Goal: Task Accomplishment & Management: Complete application form

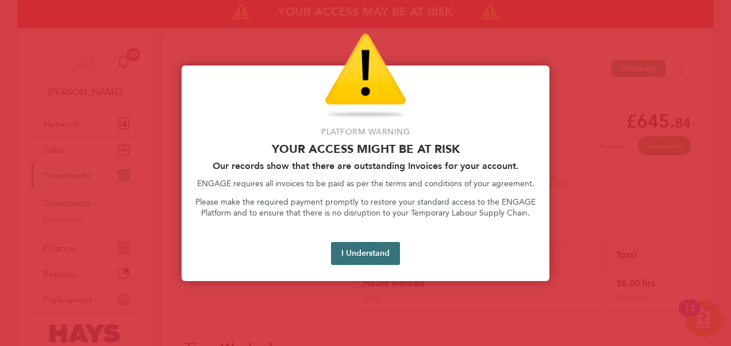
click at [380, 254] on button "I Understand" at bounding box center [365, 253] width 69 height 23
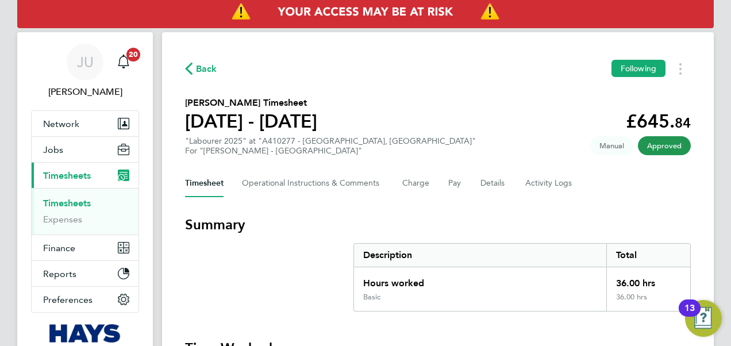
click at [286, 231] on h3 "Summary" at bounding box center [438, 225] width 506 height 18
click at [83, 198] on link "Timesheets" at bounding box center [67, 203] width 48 height 11
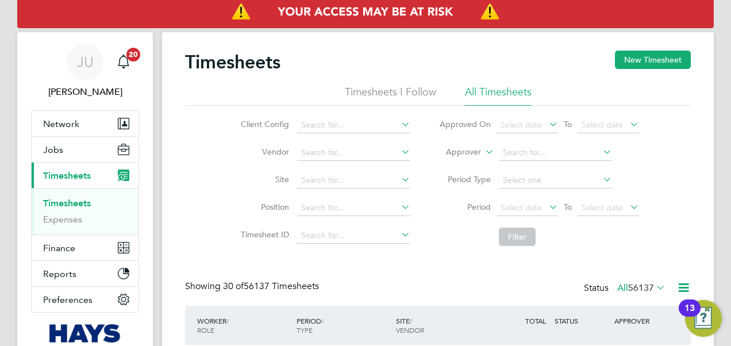
click at [446, 287] on div "Showing 30 of 56137 Timesheets Status All 56137" at bounding box center [438, 293] width 506 height 25
click at [475, 154] on label "Approver" at bounding box center [455, 152] width 52 height 11
click at [458, 168] on li "Worker" at bounding box center [453, 165] width 56 height 15
click at [540, 151] on input at bounding box center [555, 153] width 113 height 16
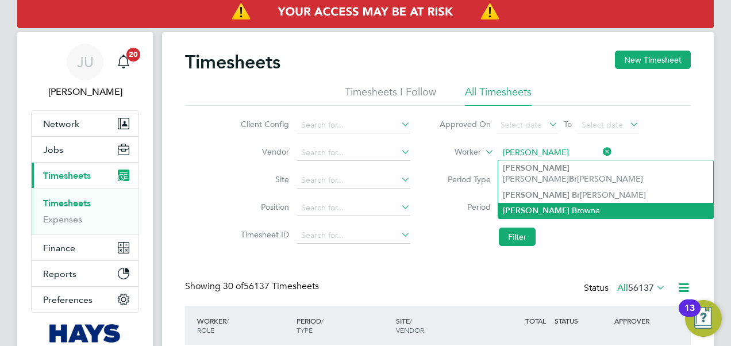
click at [544, 203] on li "[PERSON_NAME] owne" at bounding box center [605, 211] width 215 height 16
type input "[PERSON_NAME]"
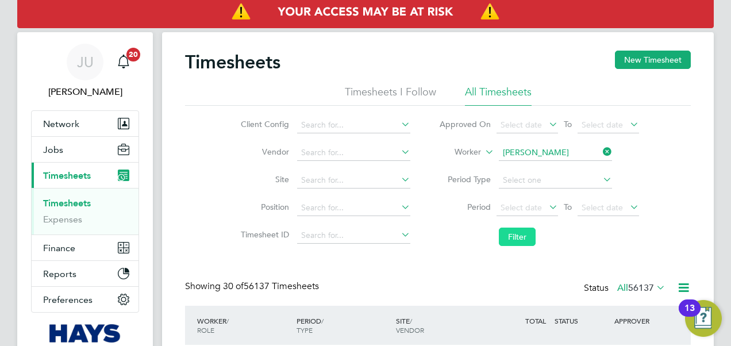
click at [513, 234] on button "Filter" at bounding box center [517, 237] width 37 height 18
click at [432, 242] on li "Filter" at bounding box center [539, 237] width 229 height 30
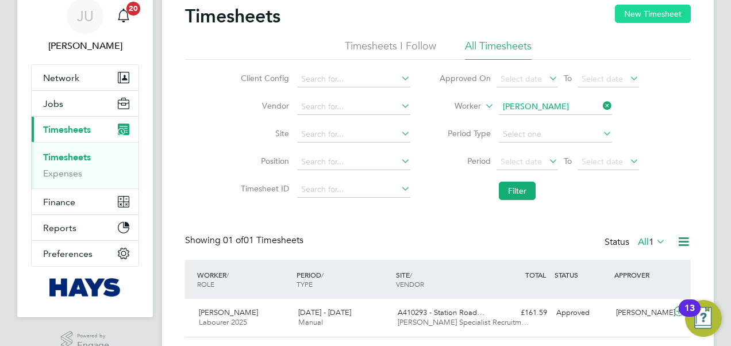
click at [643, 12] on button "New Timesheet" at bounding box center [653, 14] width 76 height 18
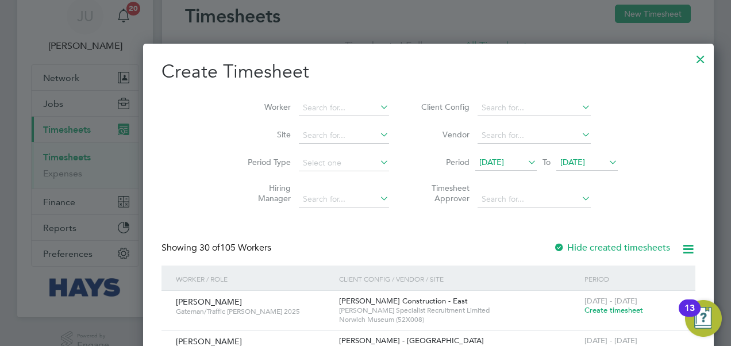
click at [560, 157] on span "[DATE]" at bounding box center [572, 162] width 25 height 10
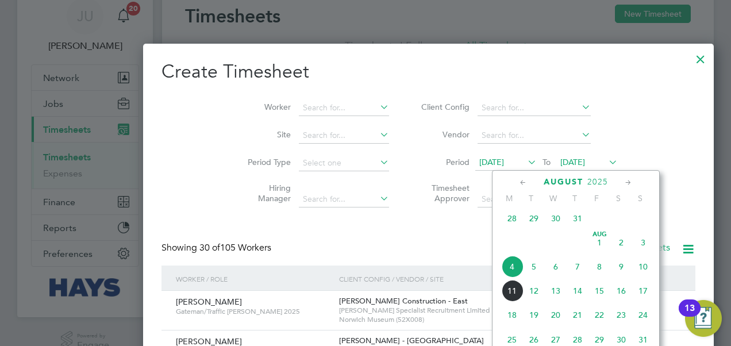
click at [518, 294] on span "11" at bounding box center [512, 291] width 22 height 22
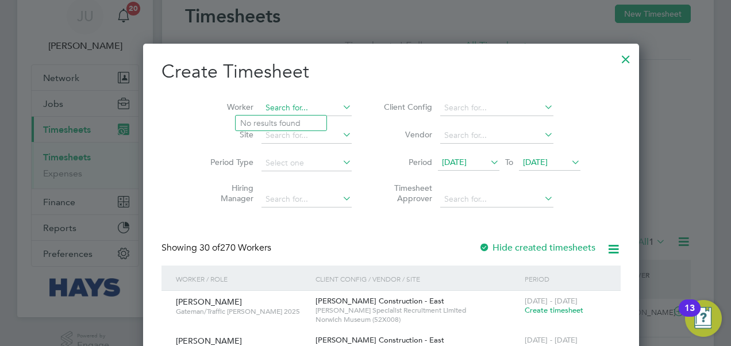
click at [262, 105] on input at bounding box center [307, 108] width 90 height 16
click at [274, 148] on li "[PERSON_NAME] owne" at bounding box center [344, 155] width 216 height 16
type input "[PERSON_NAME]"
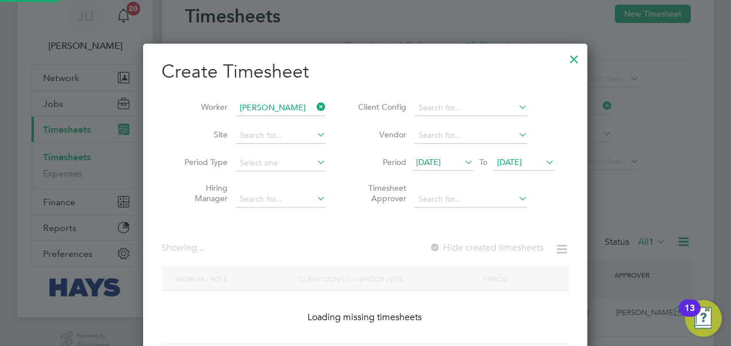
scroll to position [310, 445]
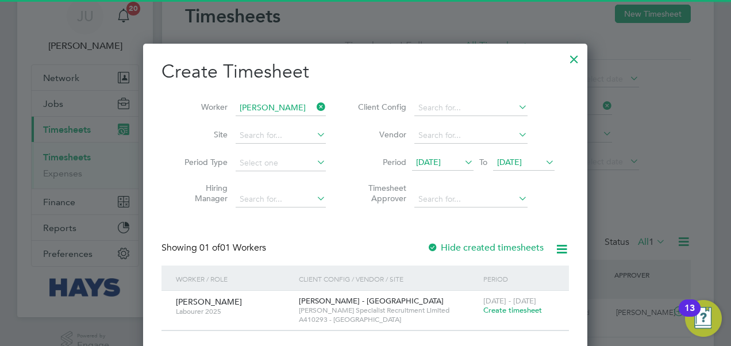
click at [356, 242] on div "Showing 01 of 01 Workers Hide created timesheets" at bounding box center [366, 254] width 408 height 24
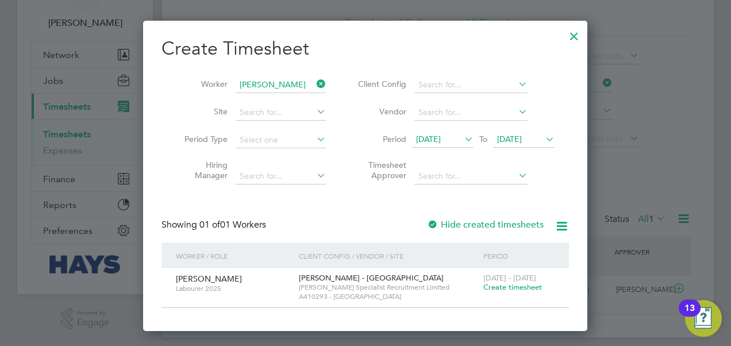
click at [498, 289] on span "Create timesheet" at bounding box center [512, 287] width 59 height 10
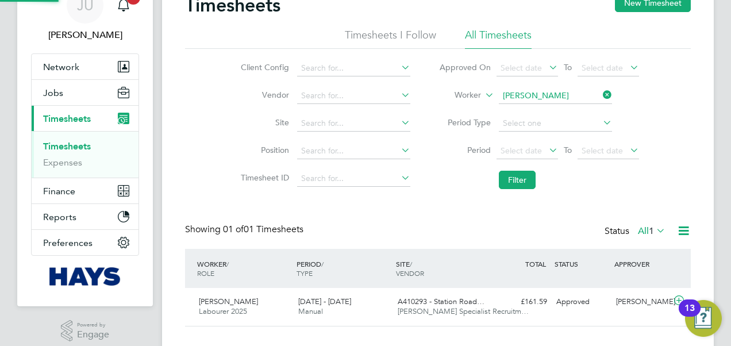
scroll to position [29, 99]
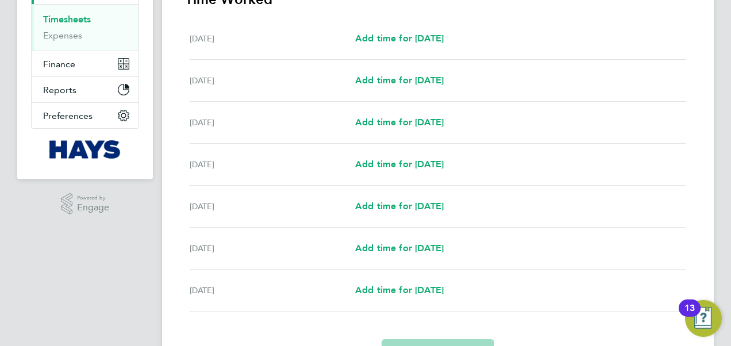
scroll to position [161, 0]
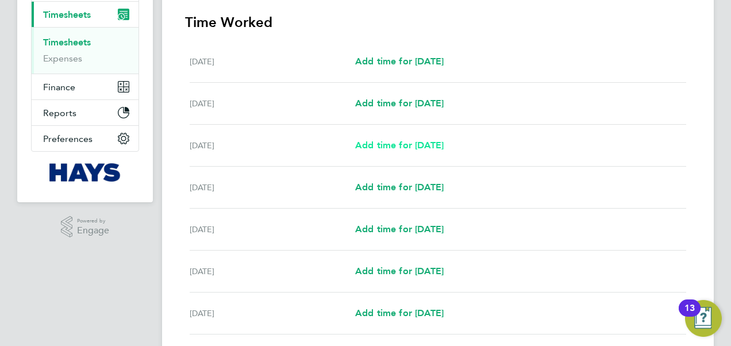
click at [400, 140] on span "Add time for [DATE]" at bounding box center [399, 145] width 89 height 11
select select "60"
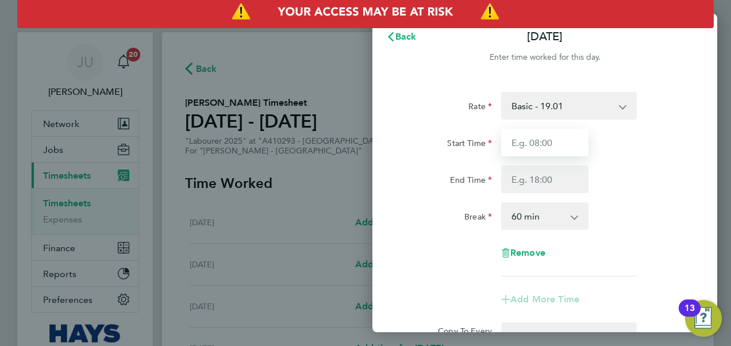
click at [551, 133] on input "Start Time" at bounding box center [544, 143] width 87 height 28
type input "07:30"
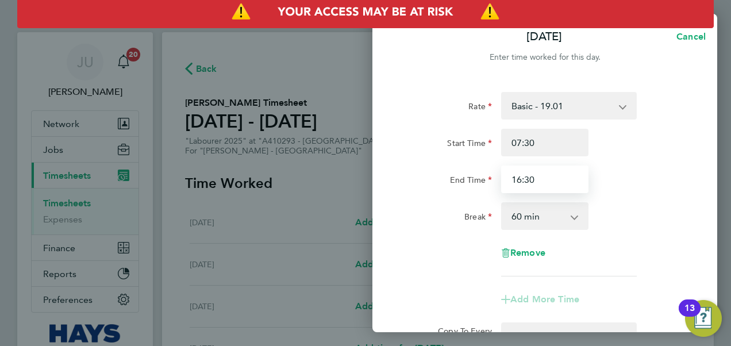
type input "16:30"
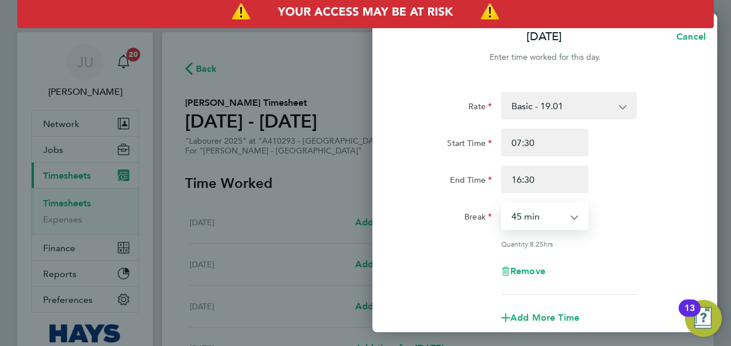
select select "30"
click at [628, 218] on div "Break 0 min 15 min 30 min 45 min 60 min 75 min 90 min" at bounding box center [545, 216] width 290 height 28
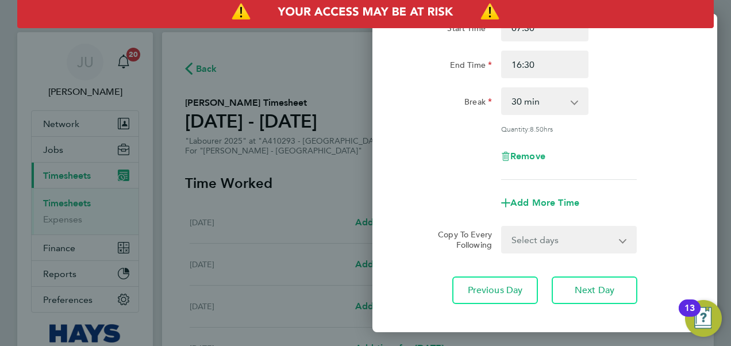
scroll to position [138, 0]
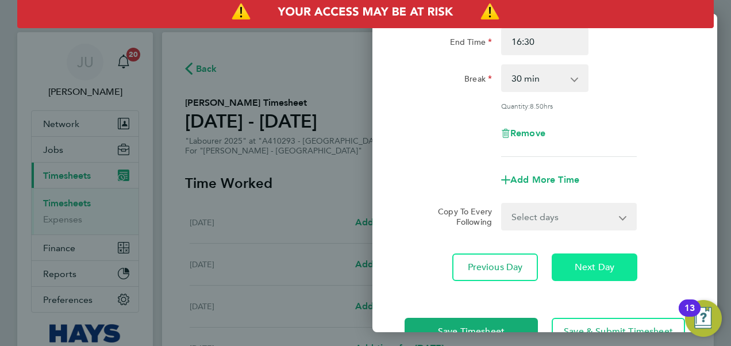
click at [612, 256] on button "Next Day" at bounding box center [595, 268] width 86 height 28
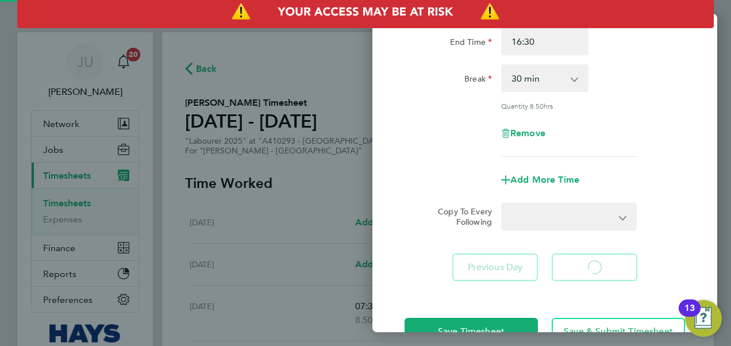
select select "60"
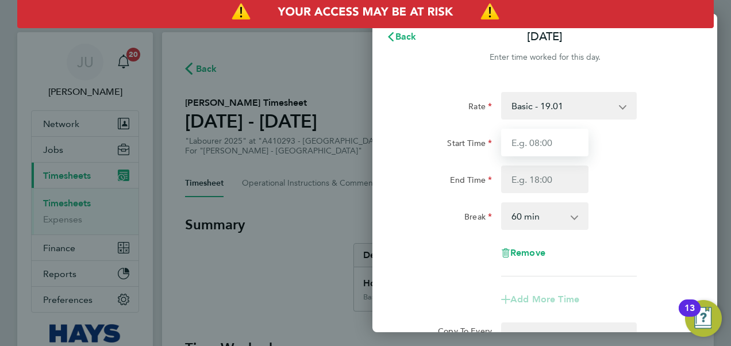
click at [533, 144] on input "Start Time" at bounding box center [544, 143] width 87 height 28
type input "07:30"
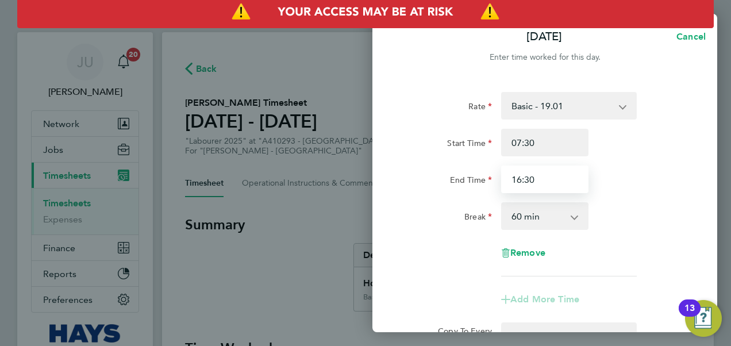
type input "16:30"
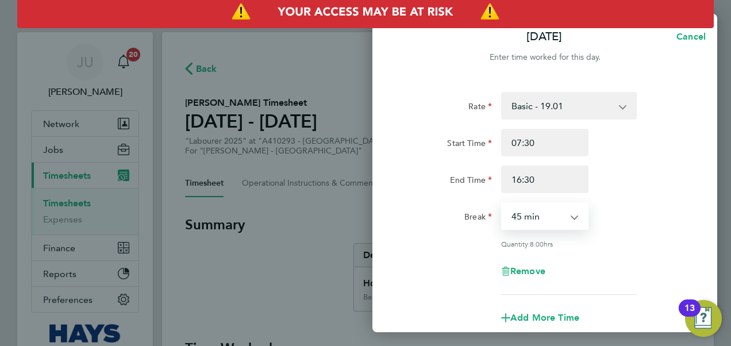
select select "30"
click at [430, 307] on div "Add More Time" at bounding box center [545, 318] width 290 height 28
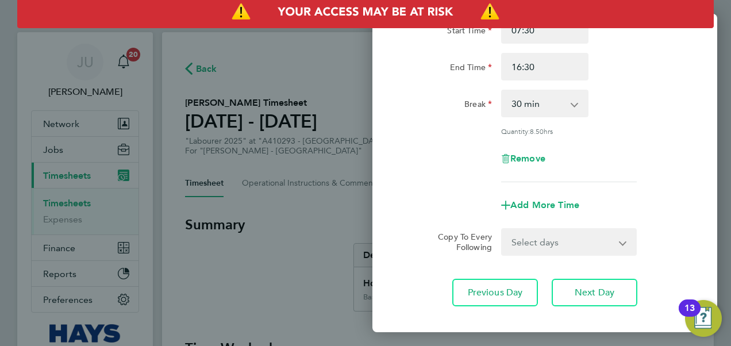
scroll to position [115, 0]
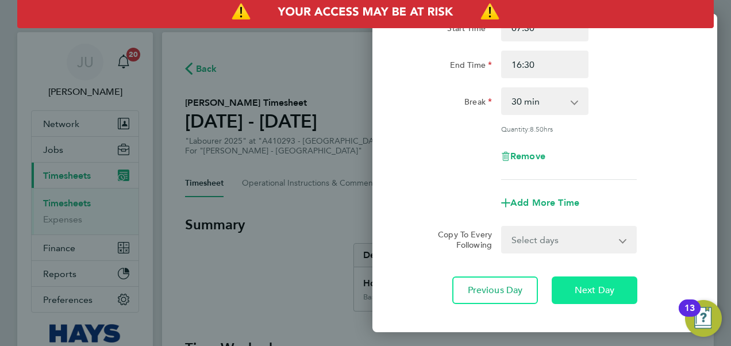
click at [602, 297] on button "Next Day" at bounding box center [595, 291] width 86 height 28
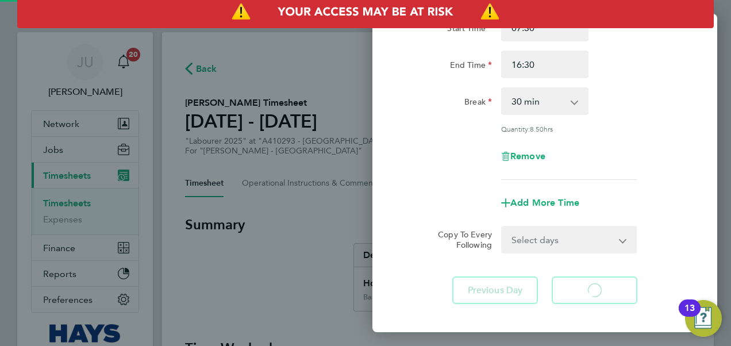
select select "60"
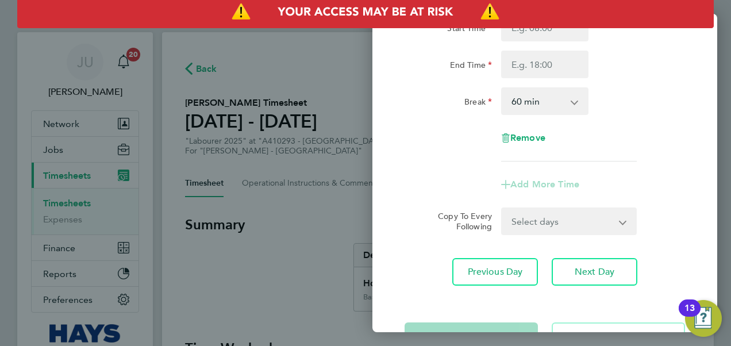
click at [393, 253] on div "Rate Basic - 19.01 Overtime - 27.22 Start Time End Time Break 0 min 15 min 30 m…" at bounding box center [545, 131] width 345 height 336
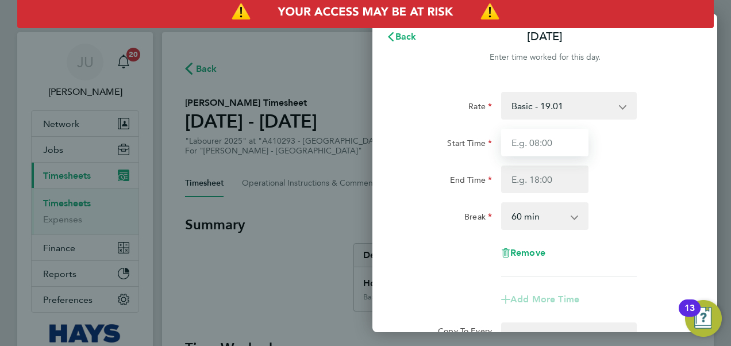
click at [532, 139] on input "Start Time" at bounding box center [544, 143] width 87 height 28
type input "07:30"
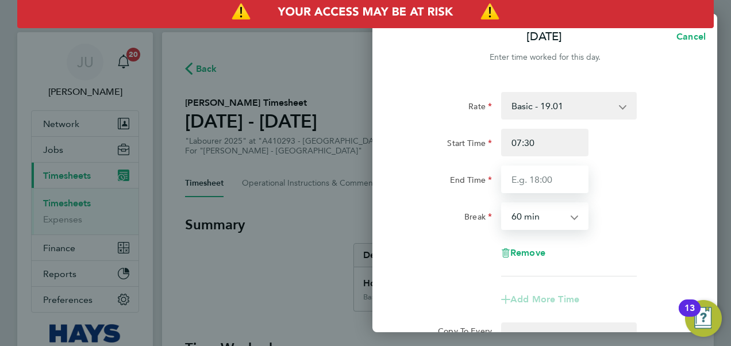
click at [524, 187] on input "End Time" at bounding box center [544, 180] width 87 height 28
type input "16:30"
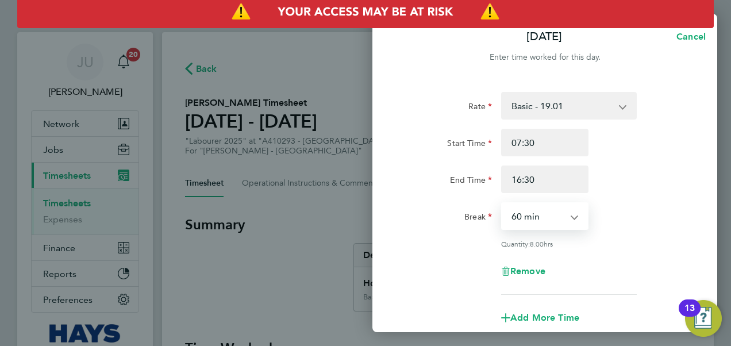
click at [524, 218] on select "0 min 15 min 30 min 45 min 60 min 75 min 90 min" at bounding box center [537, 216] width 71 height 25
select select "30"
click at [502, 204] on select "0 min 15 min 30 min 45 min 60 min 75 min 90 min" at bounding box center [537, 216] width 71 height 25
click at [453, 273] on div "Rate Basic - 19.01 Overtime - 27.22 Start Time 07:30 End Time 16:30 Break 0 min…" at bounding box center [545, 193] width 281 height 203
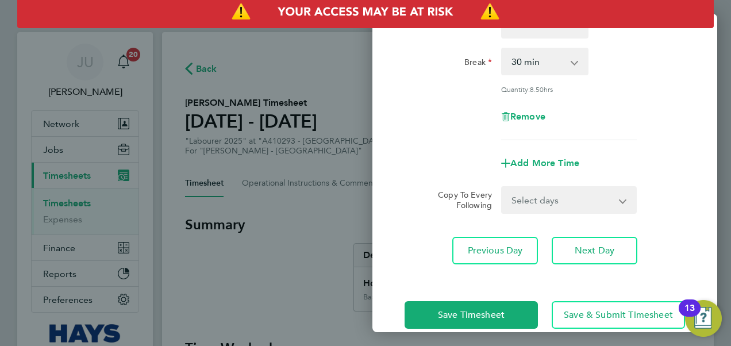
scroll to position [173, 0]
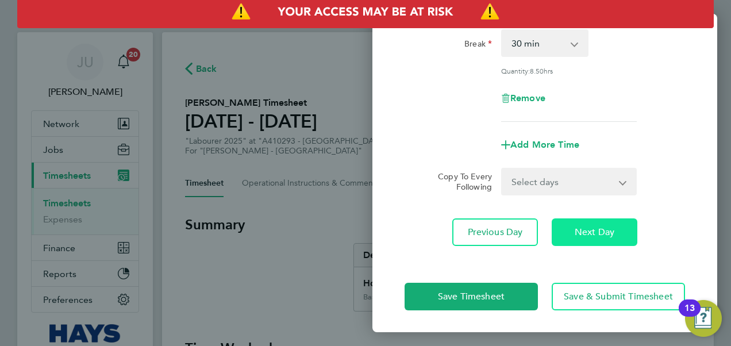
click at [596, 235] on span "Next Day" at bounding box center [595, 231] width 40 height 11
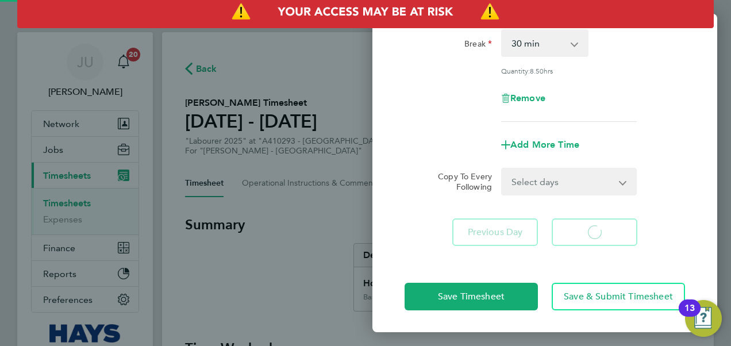
scroll to position [155, 0]
select select "60"
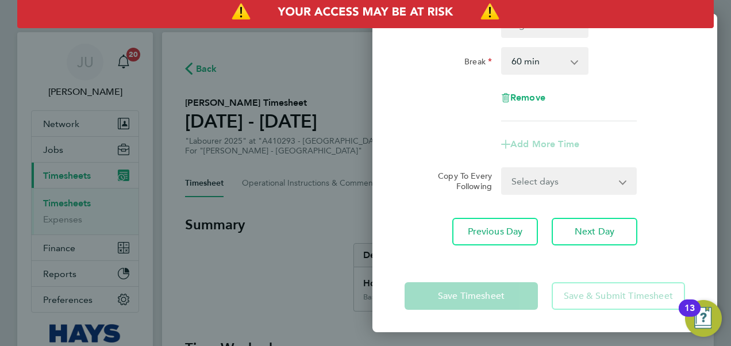
click at [447, 212] on div "Rate Basic - 19.01 Overtime - 27.22 Start Time End Time Break 0 min 15 min 30 m…" at bounding box center [545, 91] width 345 height 336
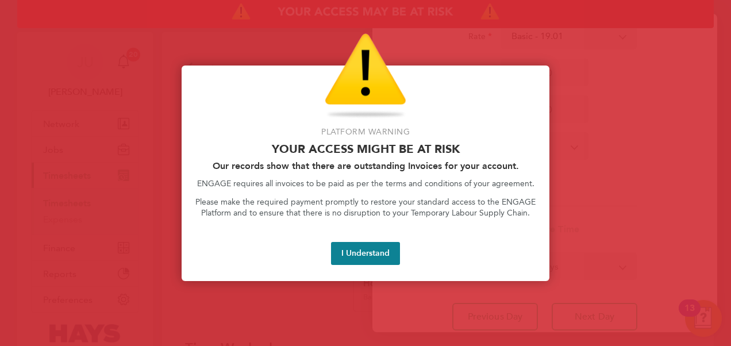
scroll to position [63, 0]
click at [374, 252] on button "I Understand" at bounding box center [365, 253] width 69 height 23
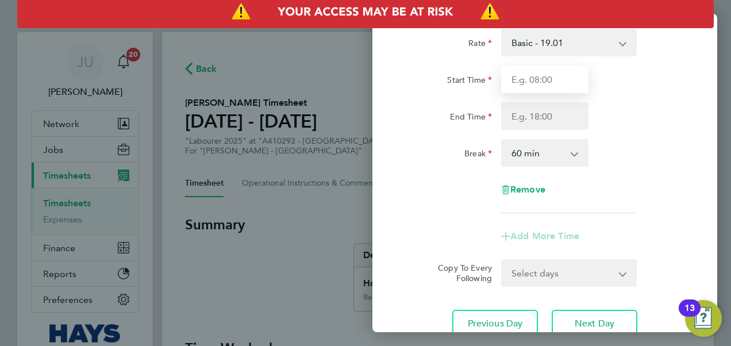
click at [533, 79] on input "Start Time" at bounding box center [544, 80] width 87 height 28
type input "07:30"
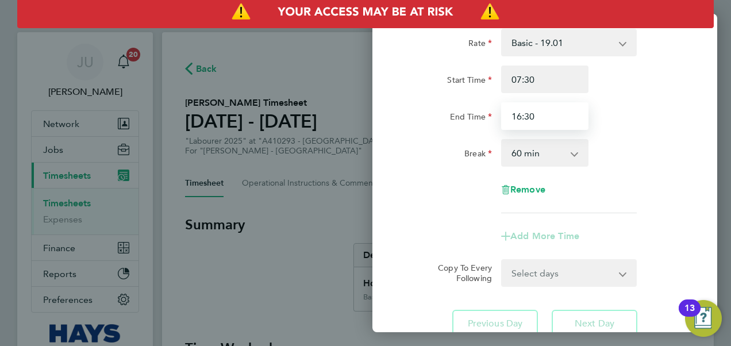
type input "16:30"
click at [540, 153] on select "0 min 15 min 30 min 45 min 60 min 75 min 90 min" at bounding box center [537, 152] width 71 height 25
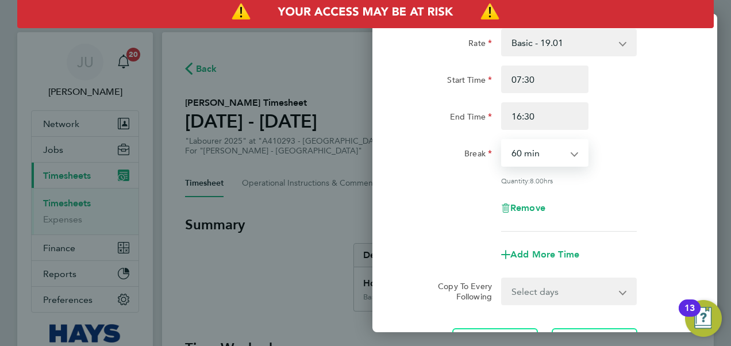
select select "30"
click at [502, 140] on select "0 min 15 min 30 min 45 min 60 min 75 min 90 min" at bounding box center [537, 152] width 71 height 25
click at [409, 221] on div "Rate Basic - 19.01 Overtime - 27.22 Start Time 07:30 End Time 16:30 Break 0 min…" at bounding box center [545, 130] width 281 height 203
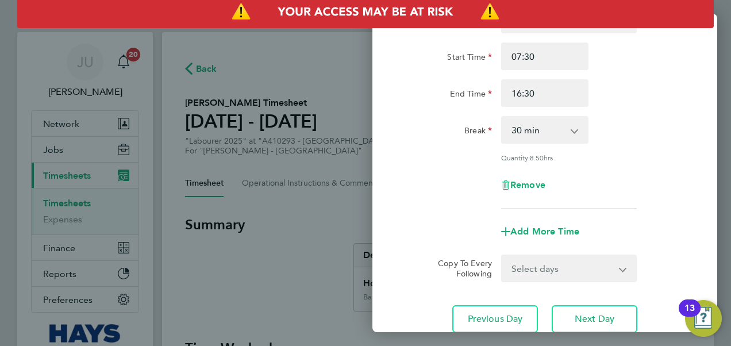
scroll to position [173, 0]
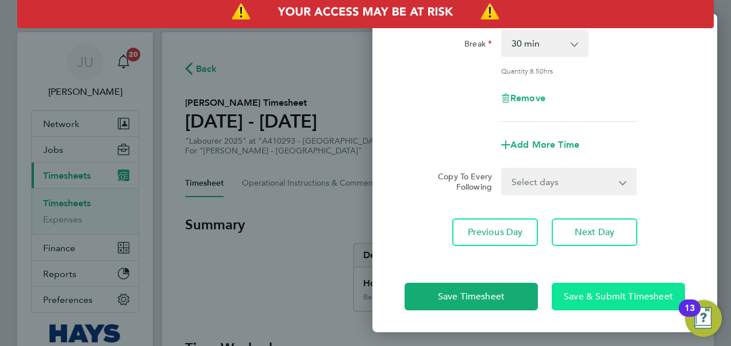
click at [617, 297] on span "Save & Submit Timesheet" at bounding box center [618, 296] width 109 height 11
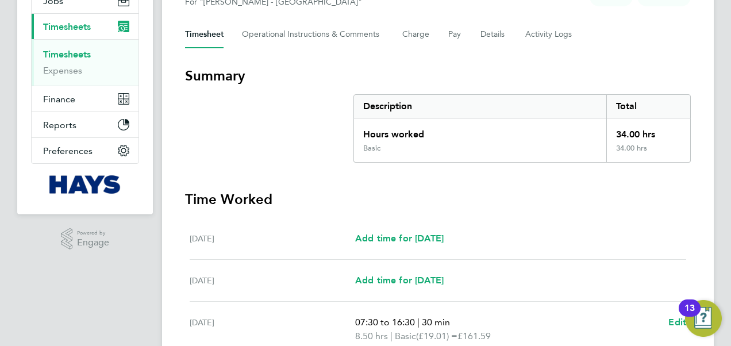
scroll to position [161, 0]
